Goal: Information Seeking & Learning: Learn about a topic

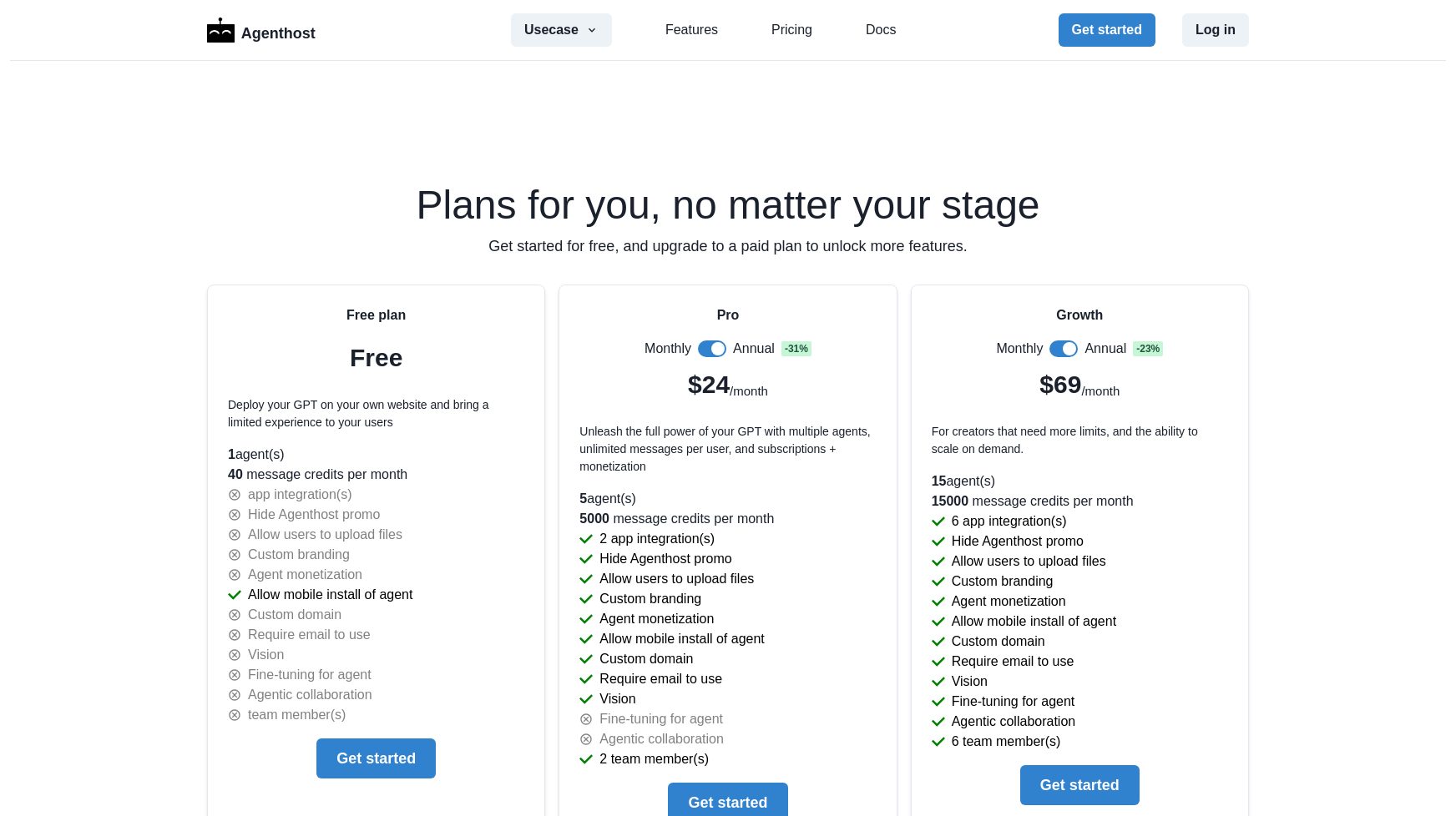
scroll to position [3400, 0]
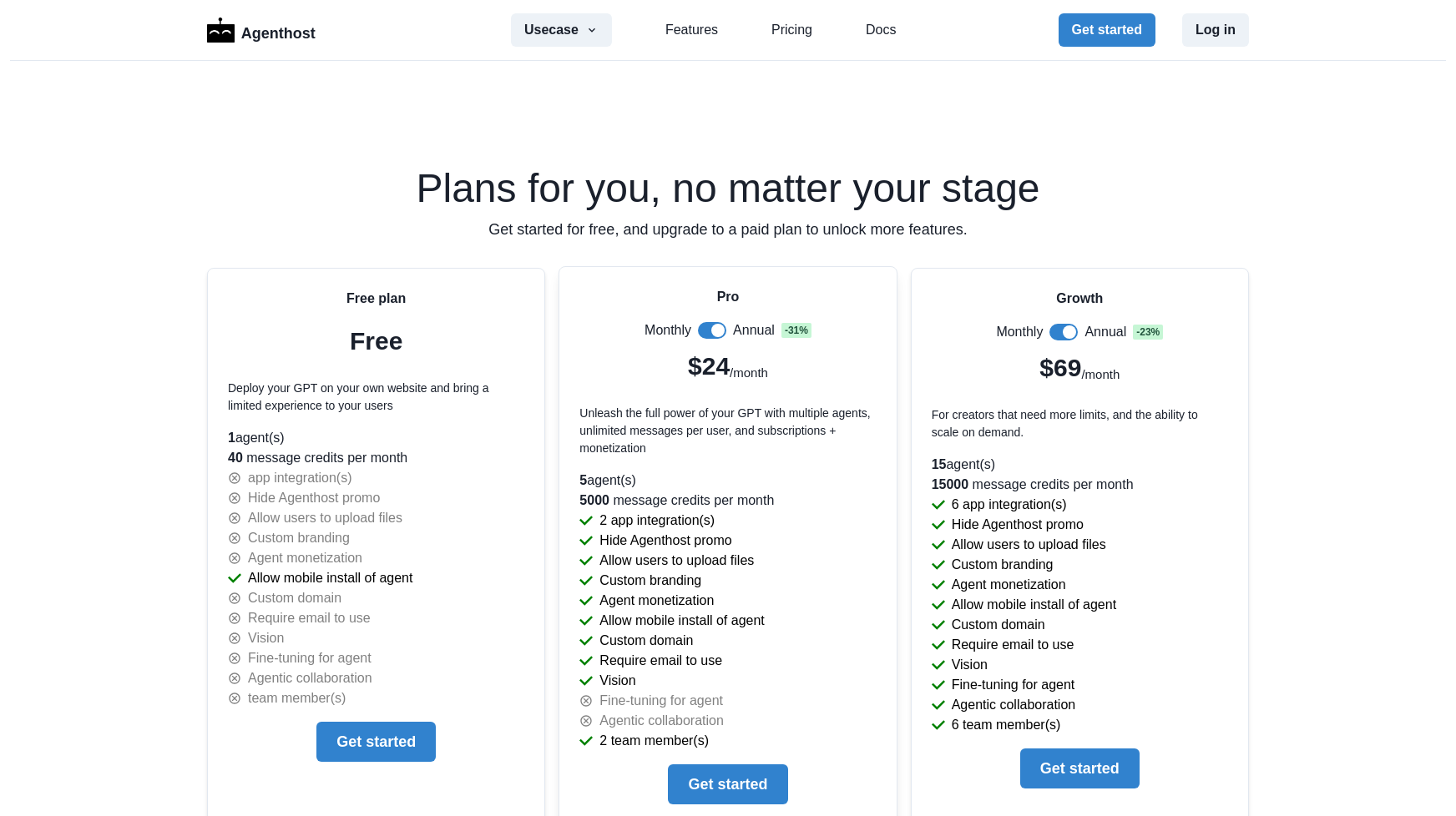
click at [712, 320] on div "Monthly Annual - 31 %" at bounding box center [728, 330] width 167 height 20
click at [712, 327] on span at bounding box center [718, 330] width 14 height 14
click at [707, 326] on span at bounding box center [712, 330] width 28 height 16
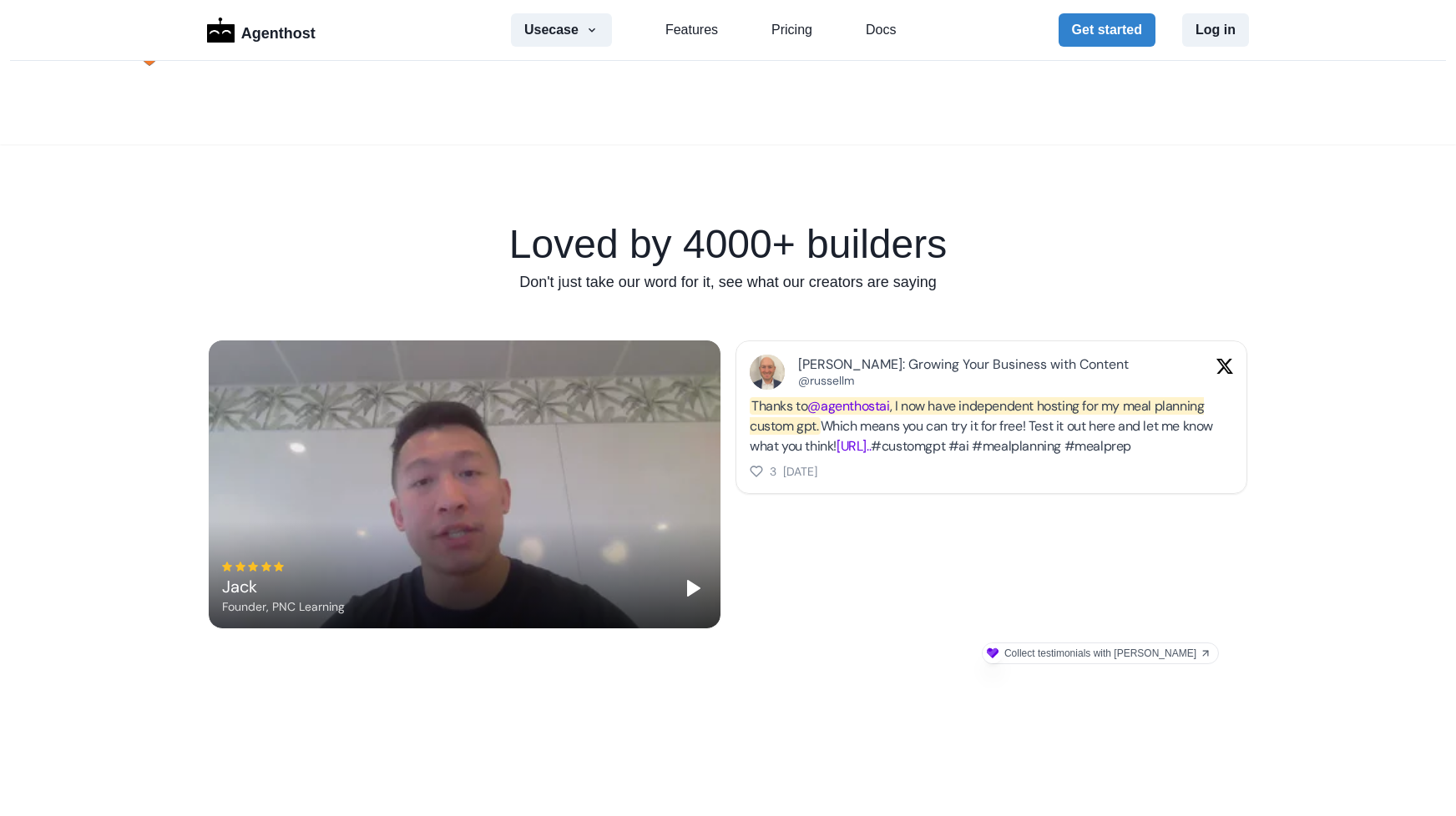
scroll to position [906, 0]
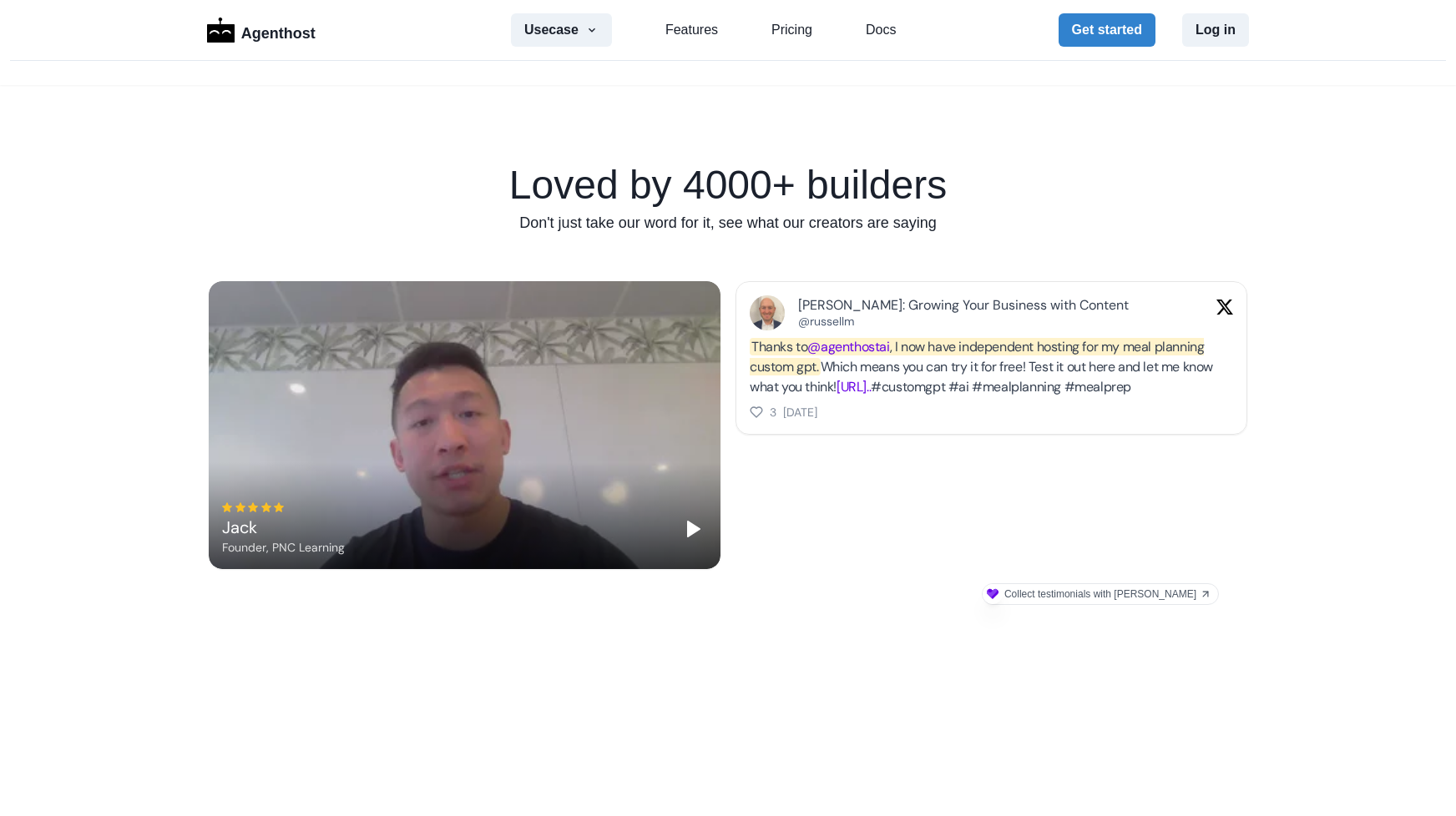
click at [393, 411] on div "[PERSON_NAME], PNC Learning" at bounding box center [464, 425] width 512 height 288
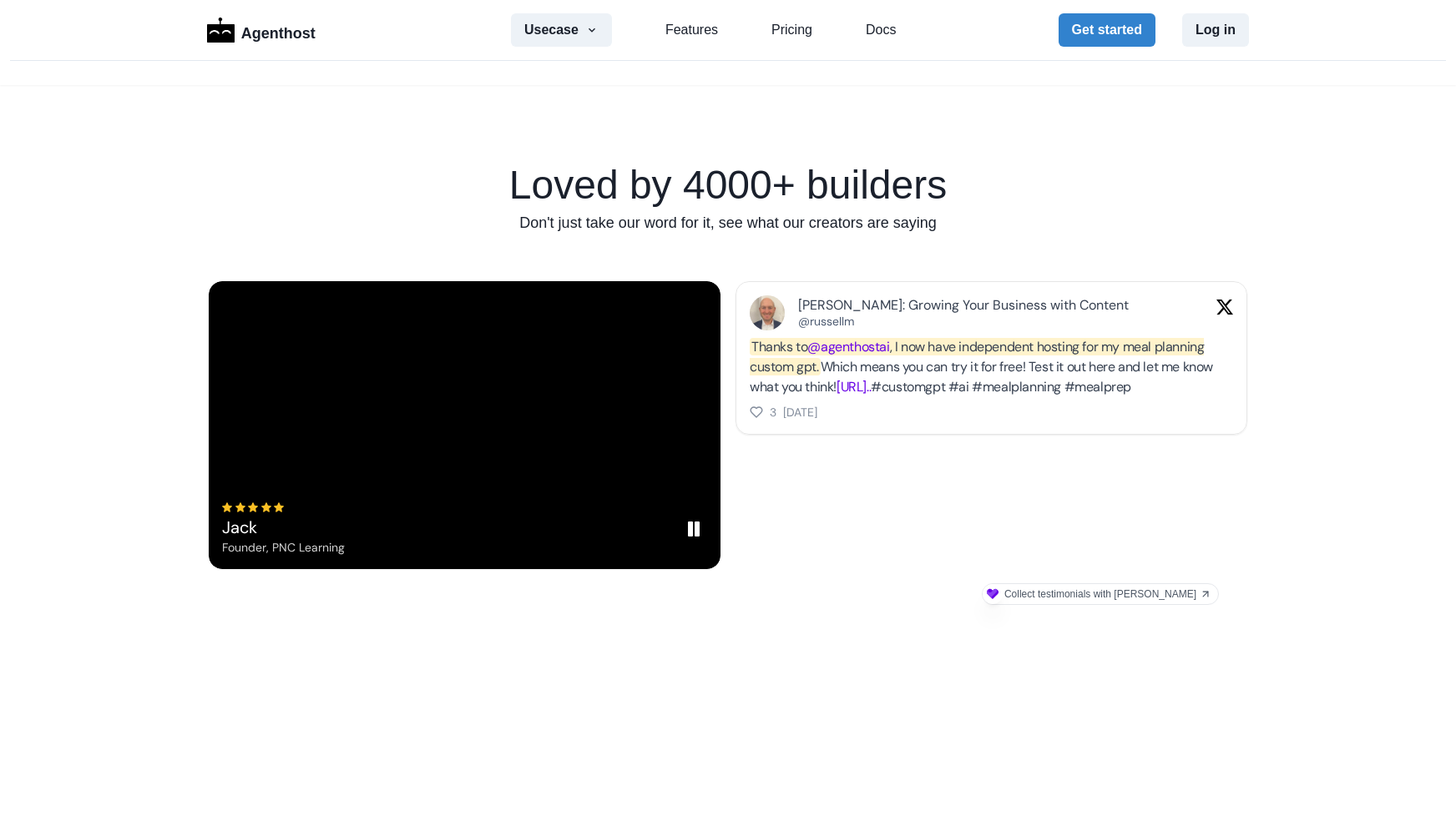
click at [443, 458] on div "[PERSON_NAME], PNC Learning" at bounding box center [464, 425] width 512 height 288
click at [588, 26] on icon "button" at bounding box center [592, 30] width 14 height 14
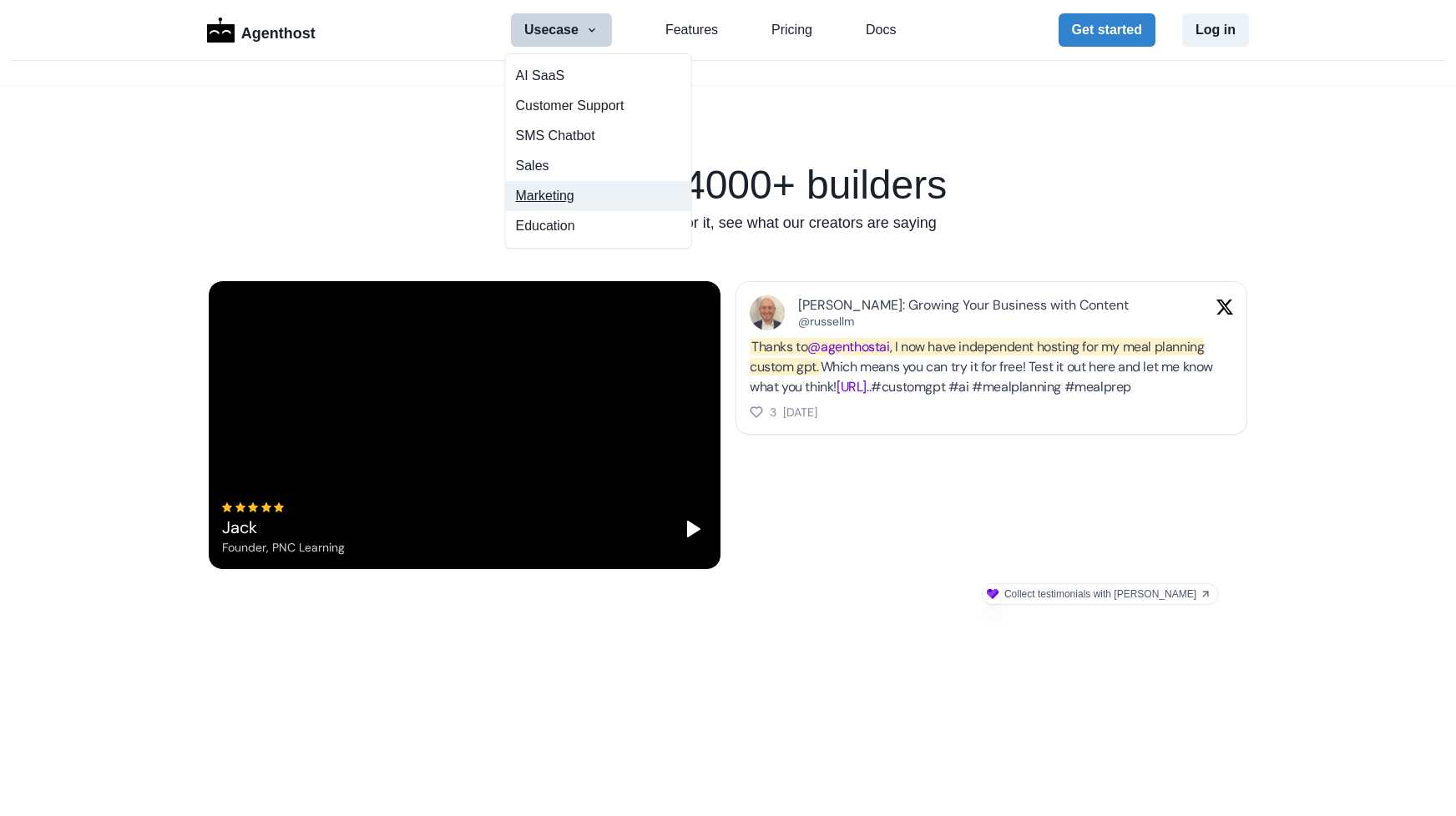
click at [523, 201] on button "Marketing" at bounding box center [598, 196] width 185 height 30
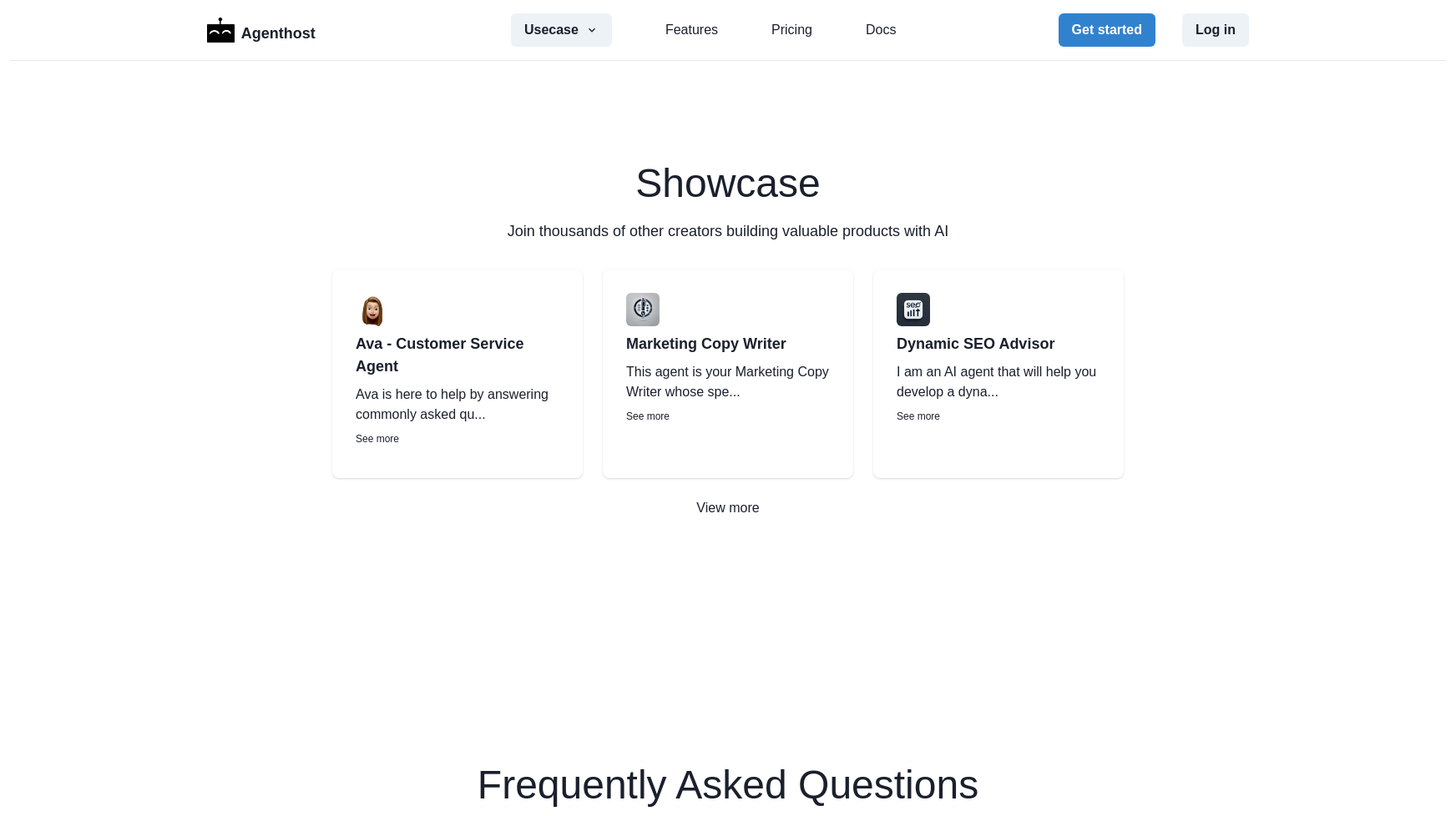
scroll to position [2847, 0]
